Goal: Task Accomplishment & Management: Use online tool/utility

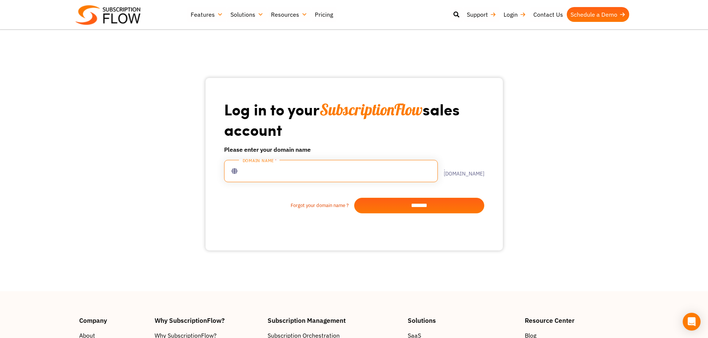
click at [276, 172] on input "text" at bounding box center [331, 171] width 214 height 22
type input "**********"
click at [415, 204] on input "*******" at bounding box center [419, 206] width 130 height 16
